Goal: Find specific page/section: Find specific page/section

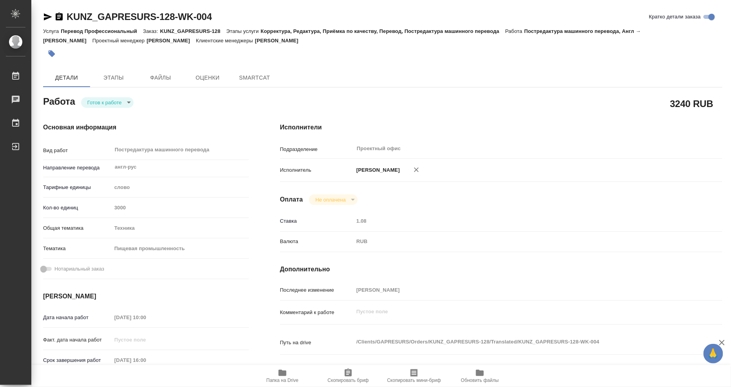
type textarea "x"
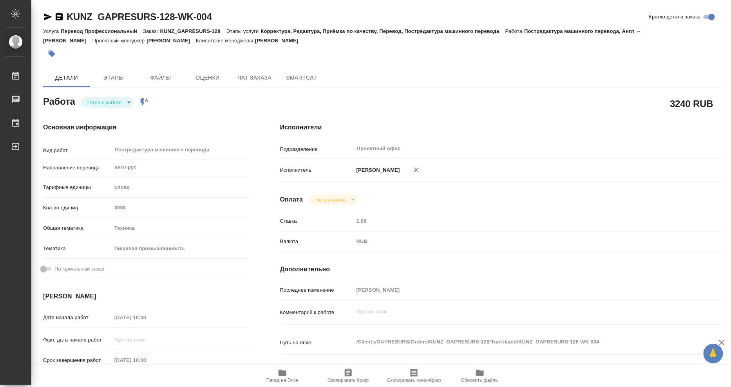
type textarea "x"
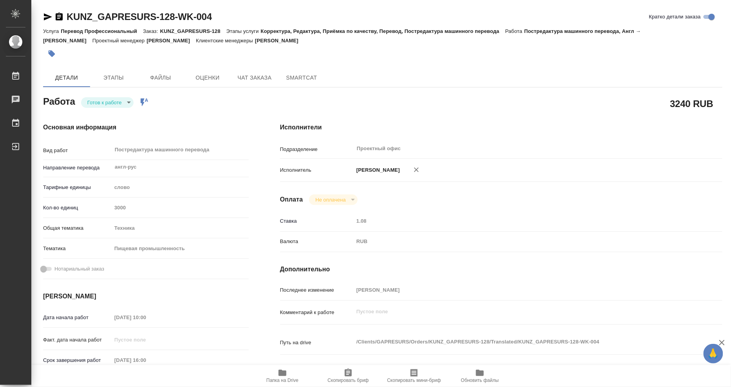
type textarea "x"
